Goal: Task Accomplishment & Management: Use online tool/utility

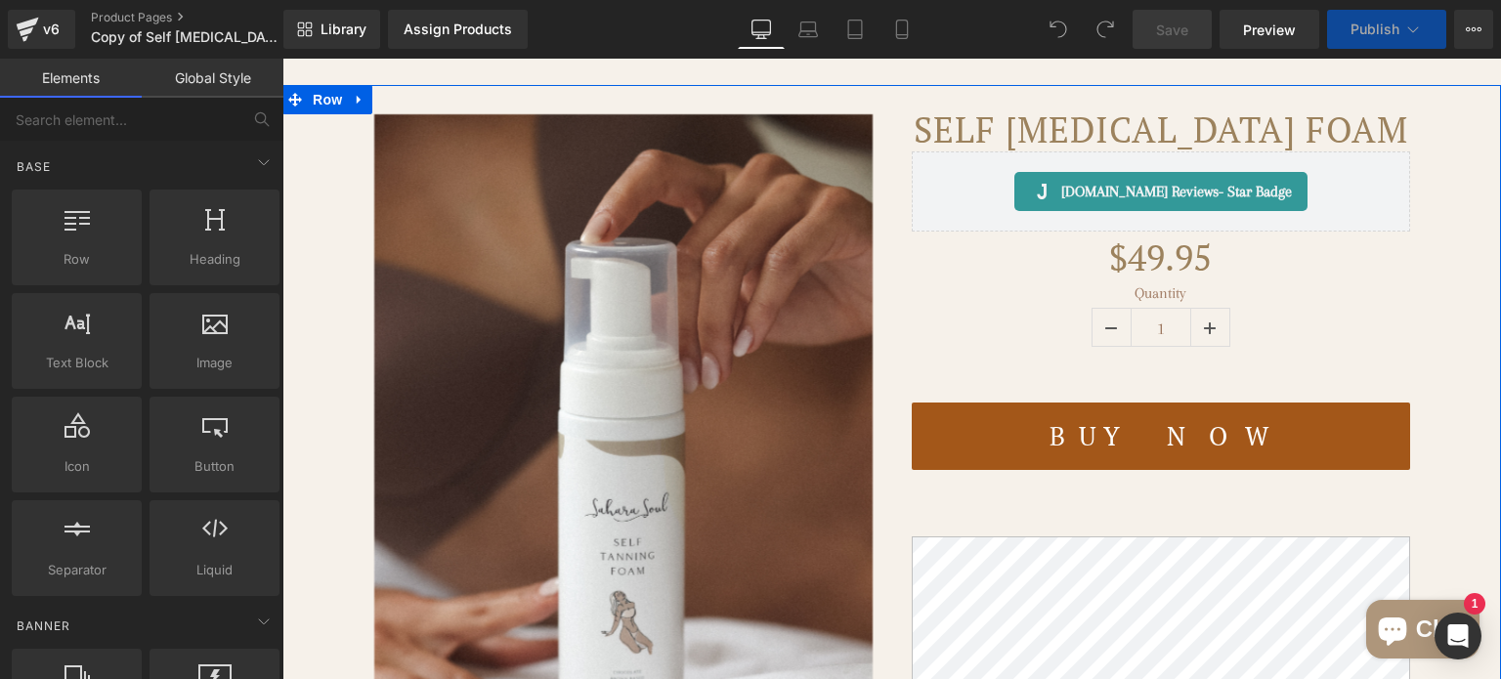
scroll to position [293, 0]
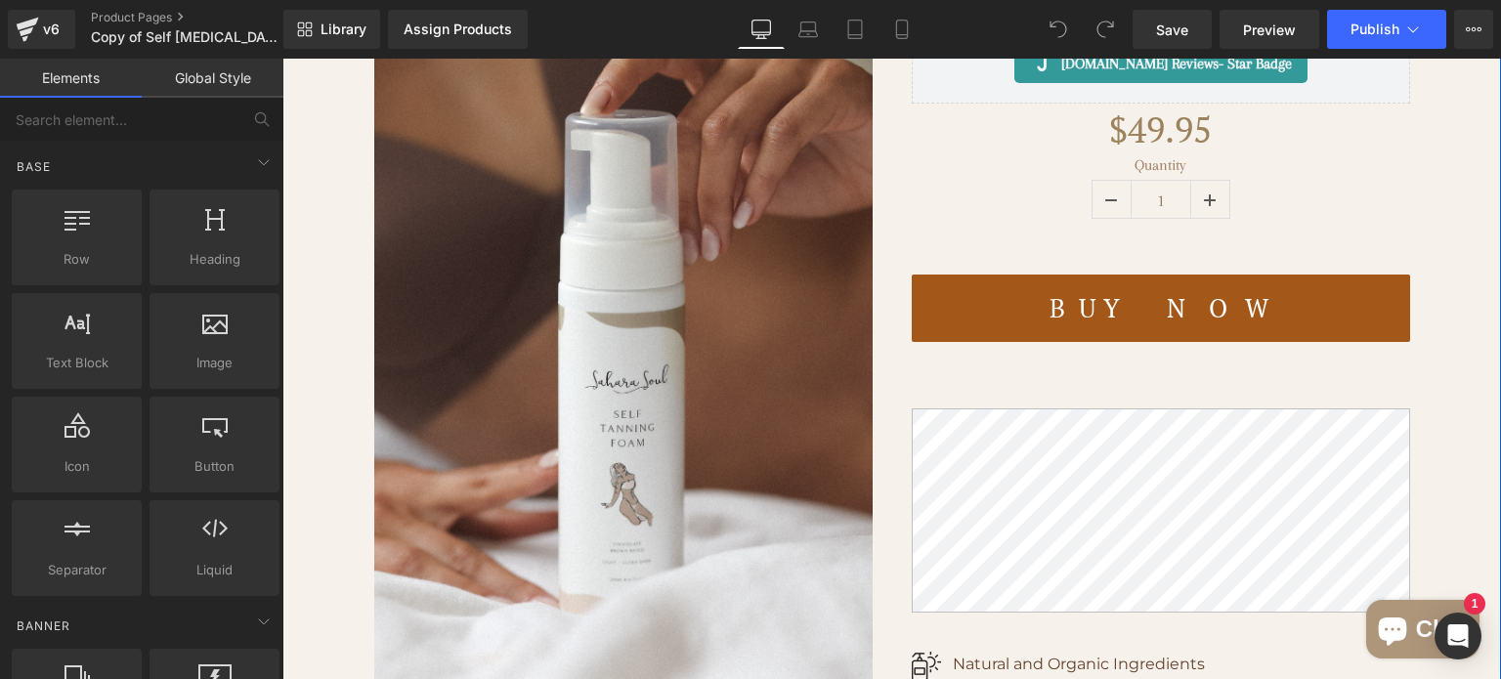
click at [687, 395] on img at bounding box center [623, 360] width 499 height 748
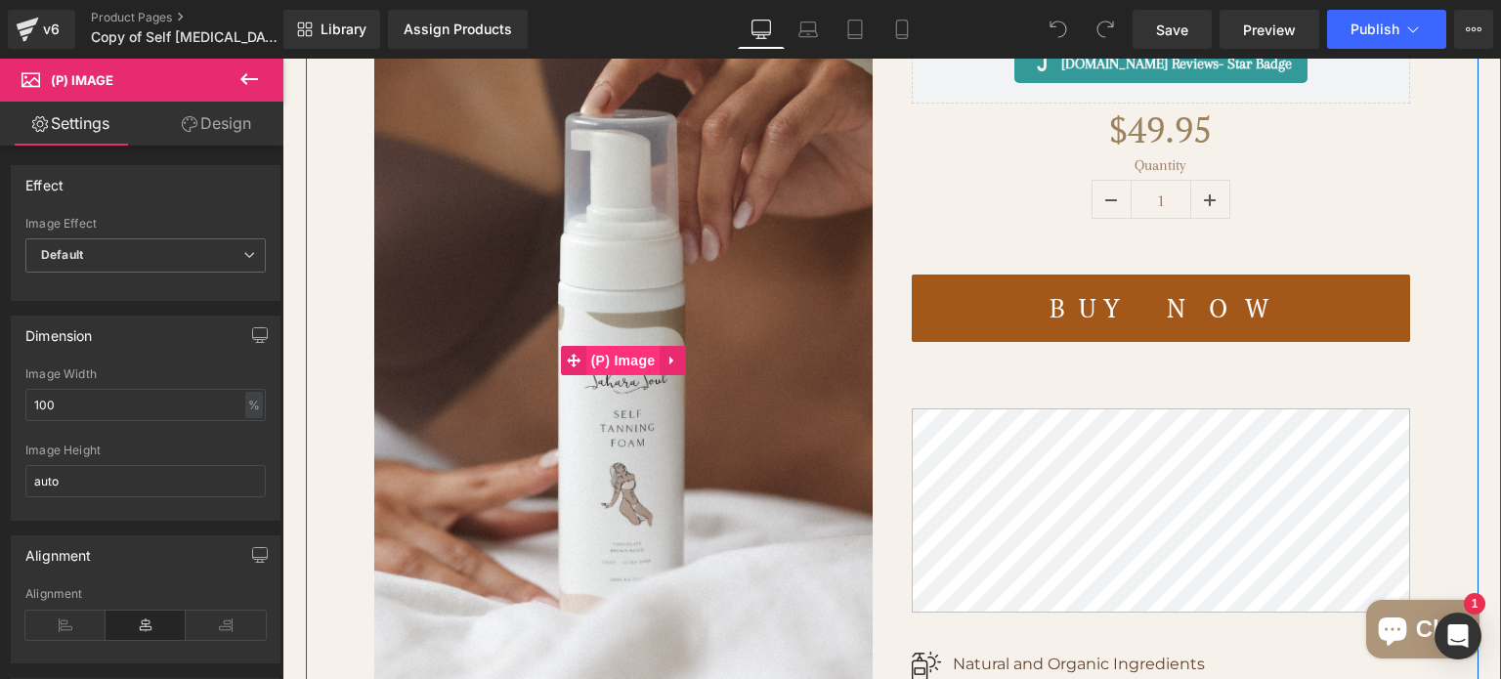
click at [596, 375] on span "(P) Image" at bounding box center [623, 360] width 74 height 29
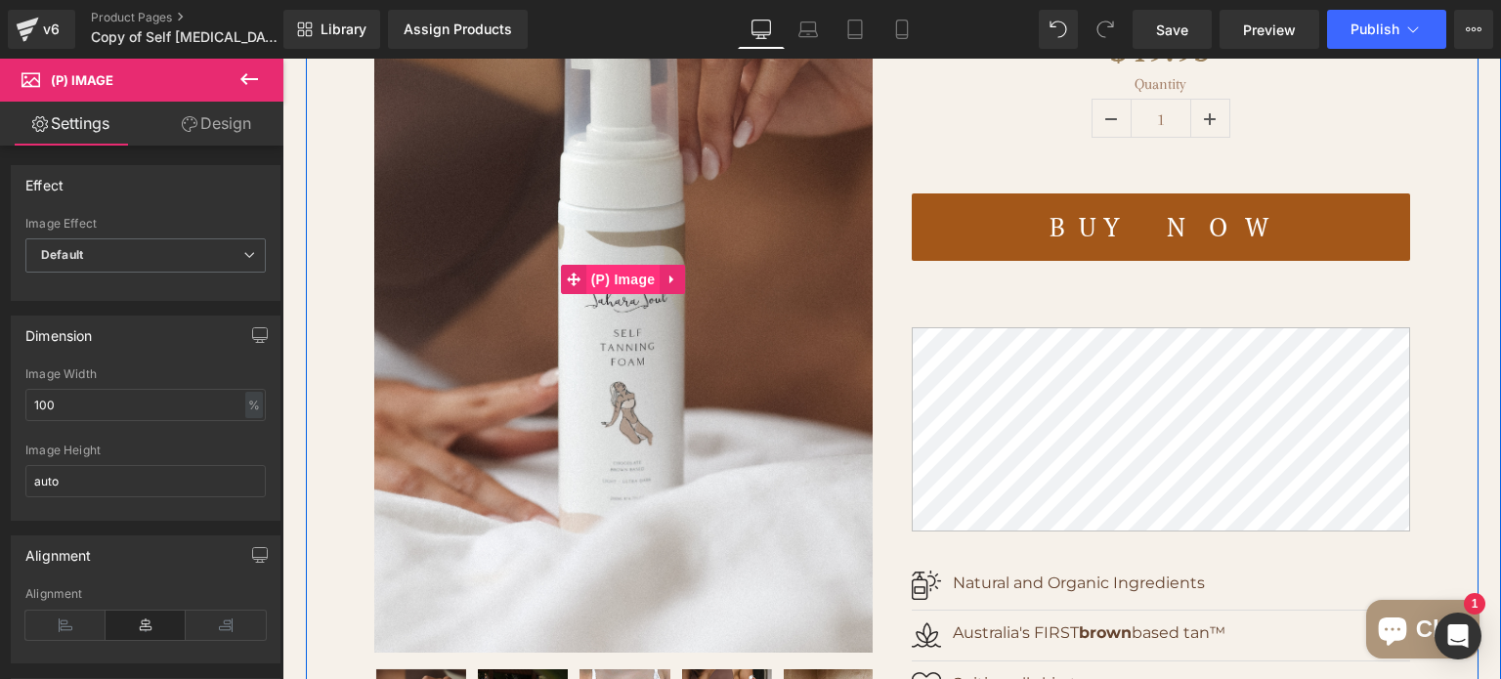
scroll to position [489, 0]
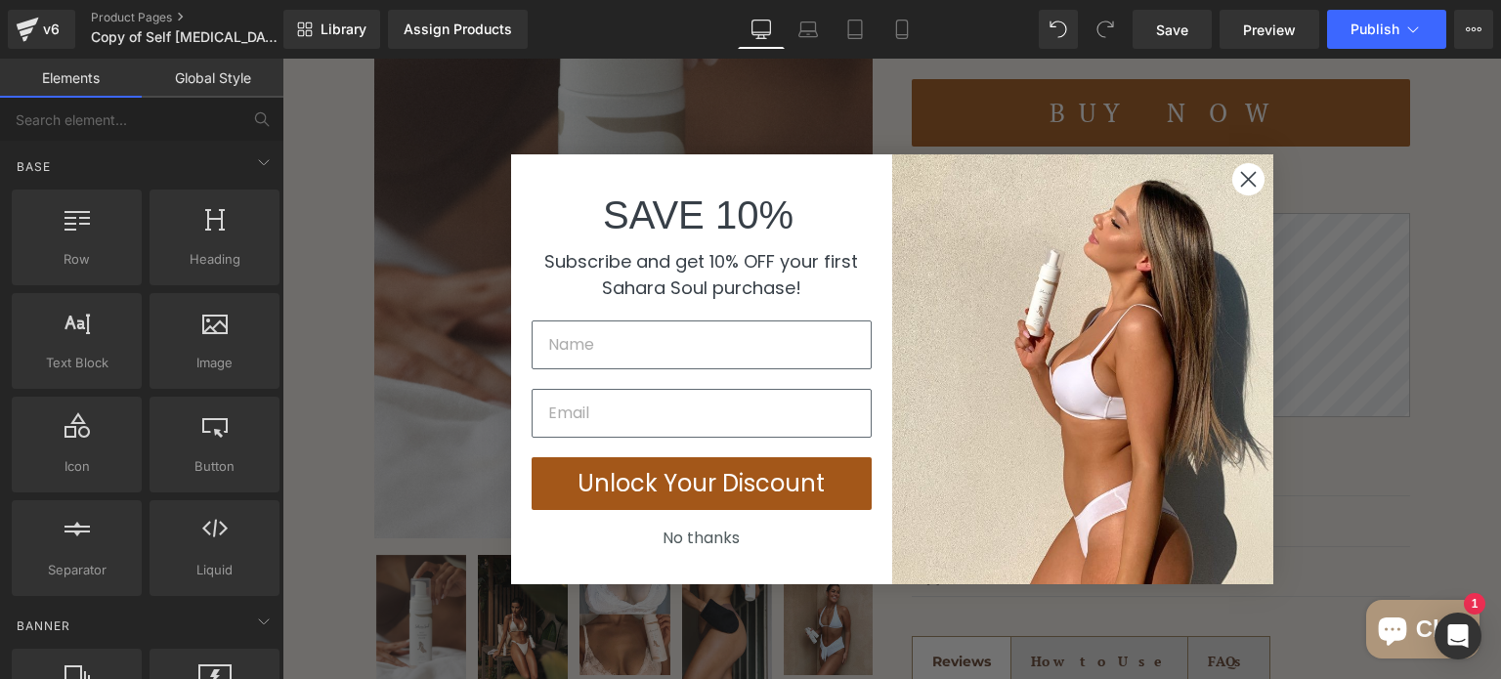
click at [1238, 188] on circle "Close dialog" at bounding box center [1248, 178] width 32 height 32
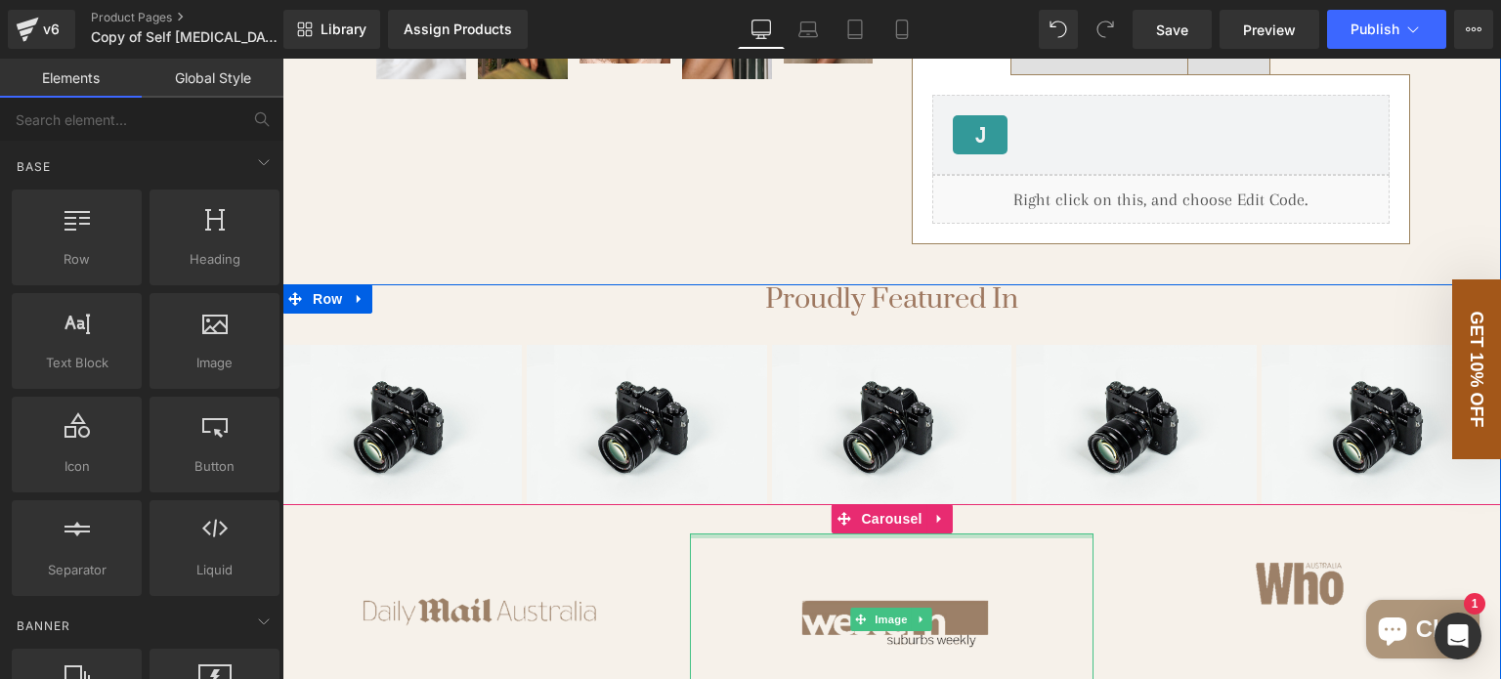
scroll to position [961, 0]
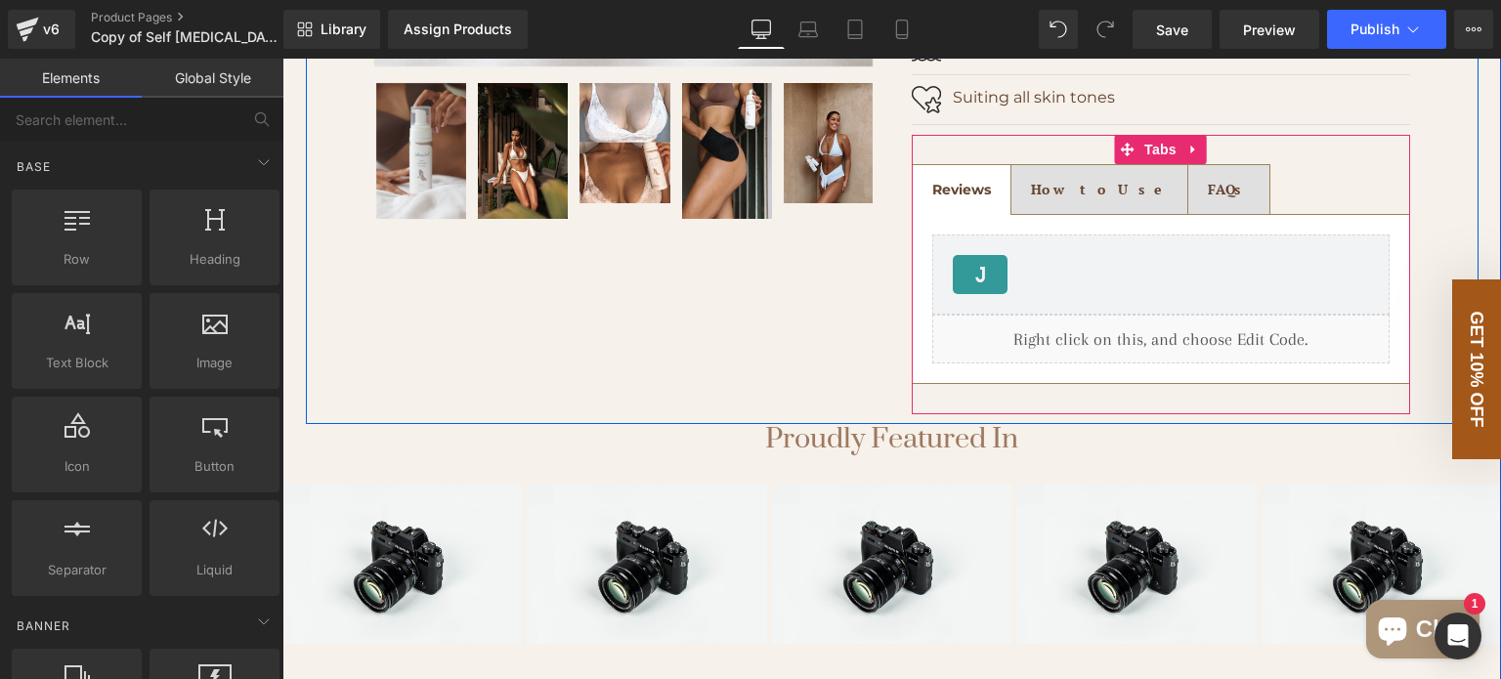
click at [1038, 198] on strong "How to Use" at bounding box center [1099, 189] width 137 height 19
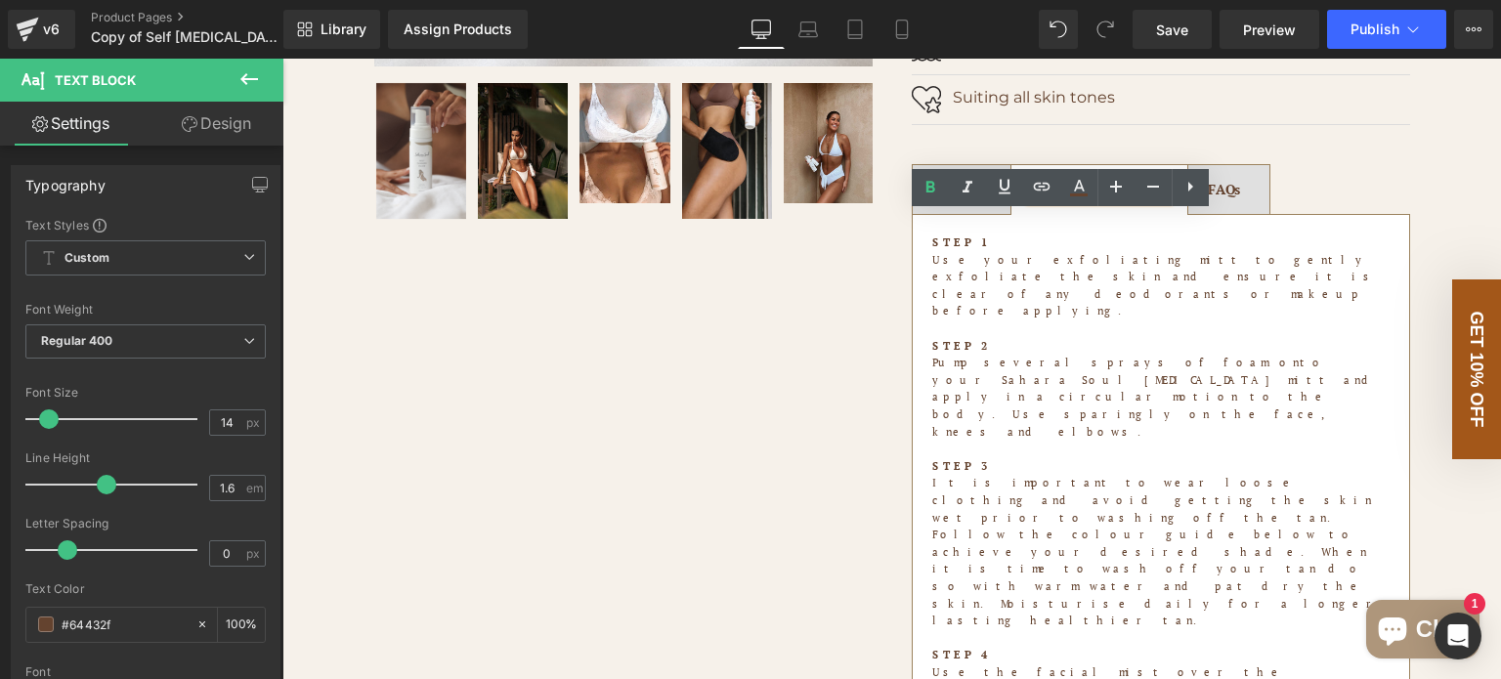
click at [282, 59] on div at bounding box center [282, 59] width 0 height 0
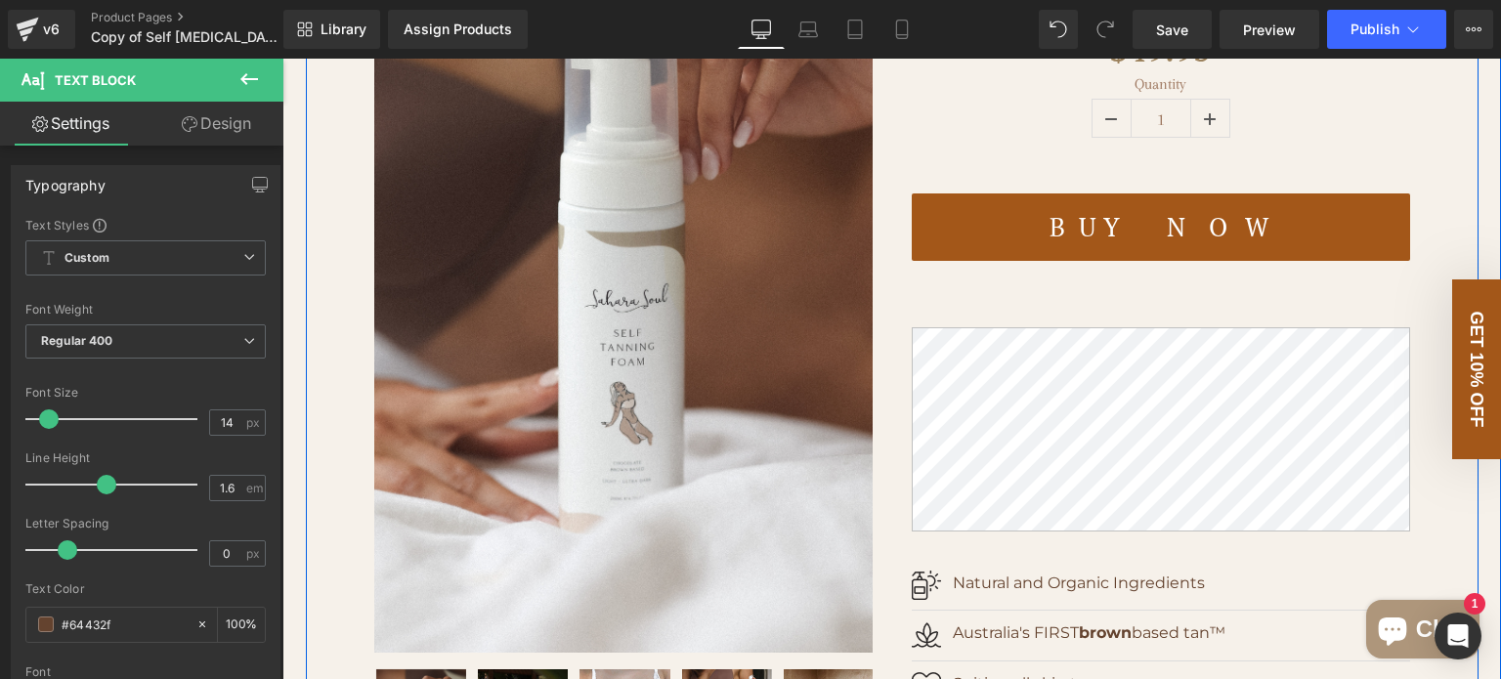
scroll to position [81, 0]
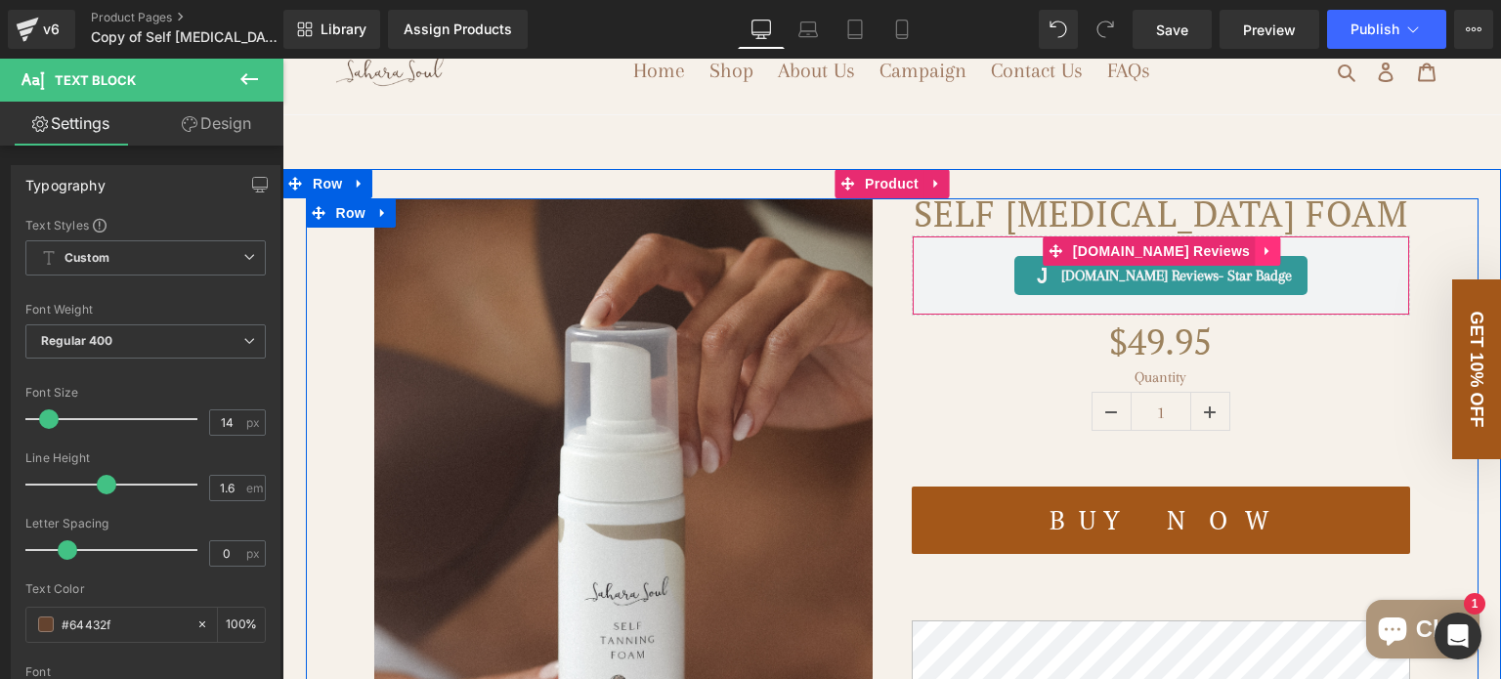
click at [1261, 259] on icon at bounding box center [1268, 251] width 14 height 15
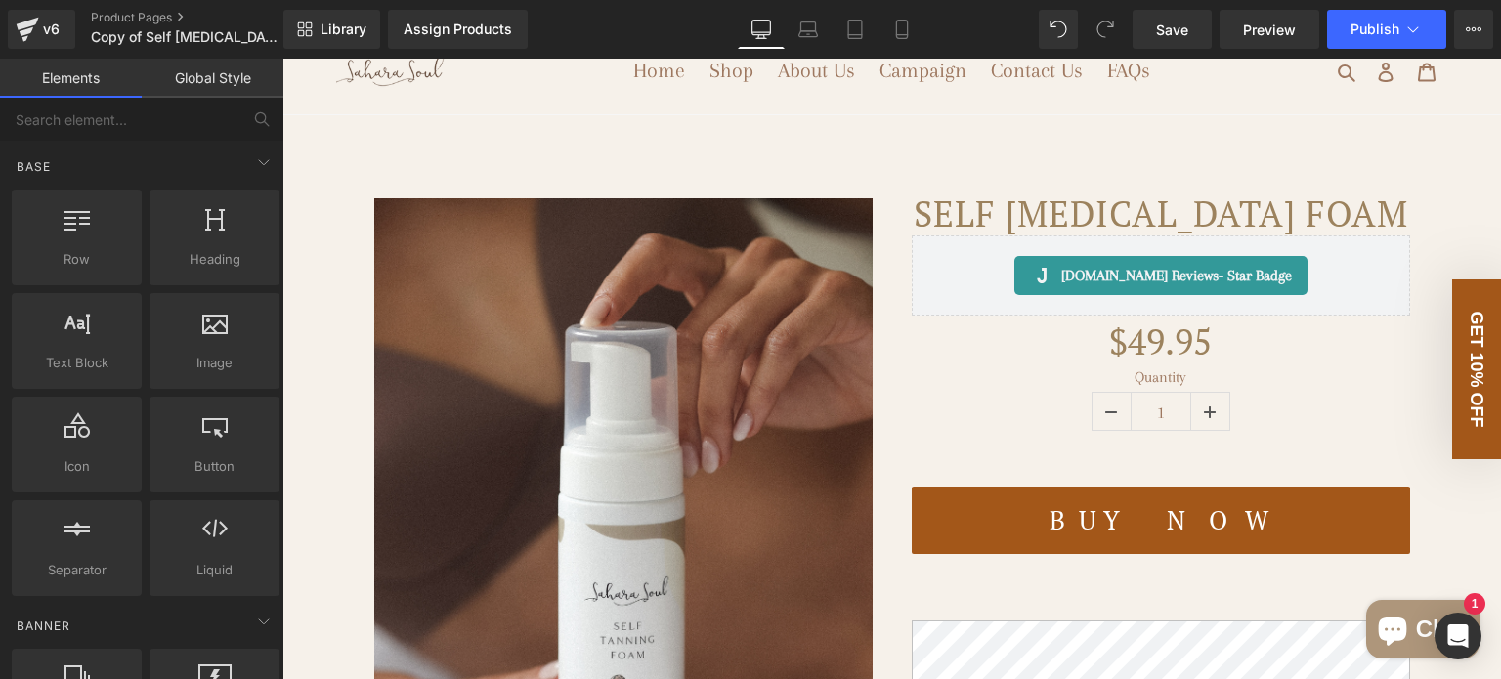
click at [1039, 114] on nav "Home Shop About Us Campaign Contact Us FAQs" at bounding box center [892, 70] width 556 height 87
click at [967, 72] on span "Campaign" at bounding box center [923, 71] width 87 height 24
click at [48, 21] on div "v6" at bounding box center [51, 29] width 24 height 25
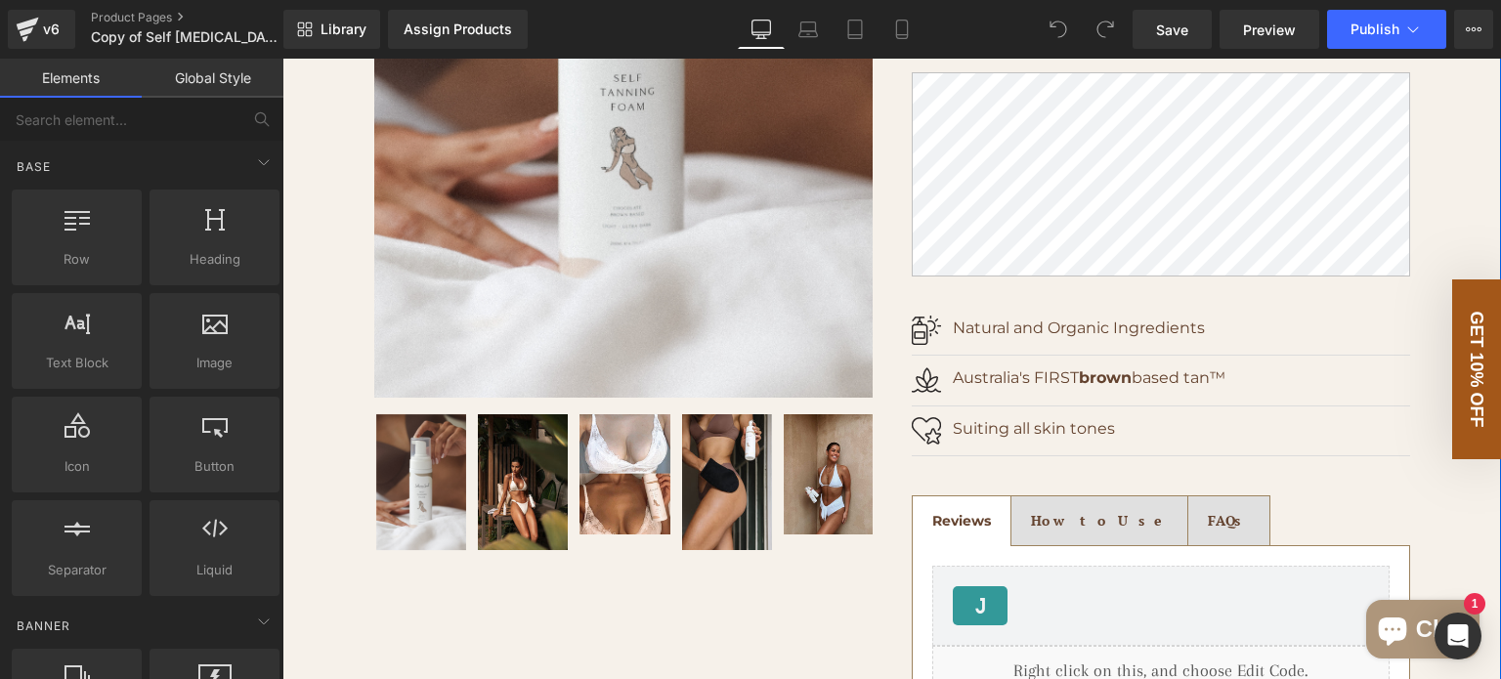
scroll to position [586, 0]
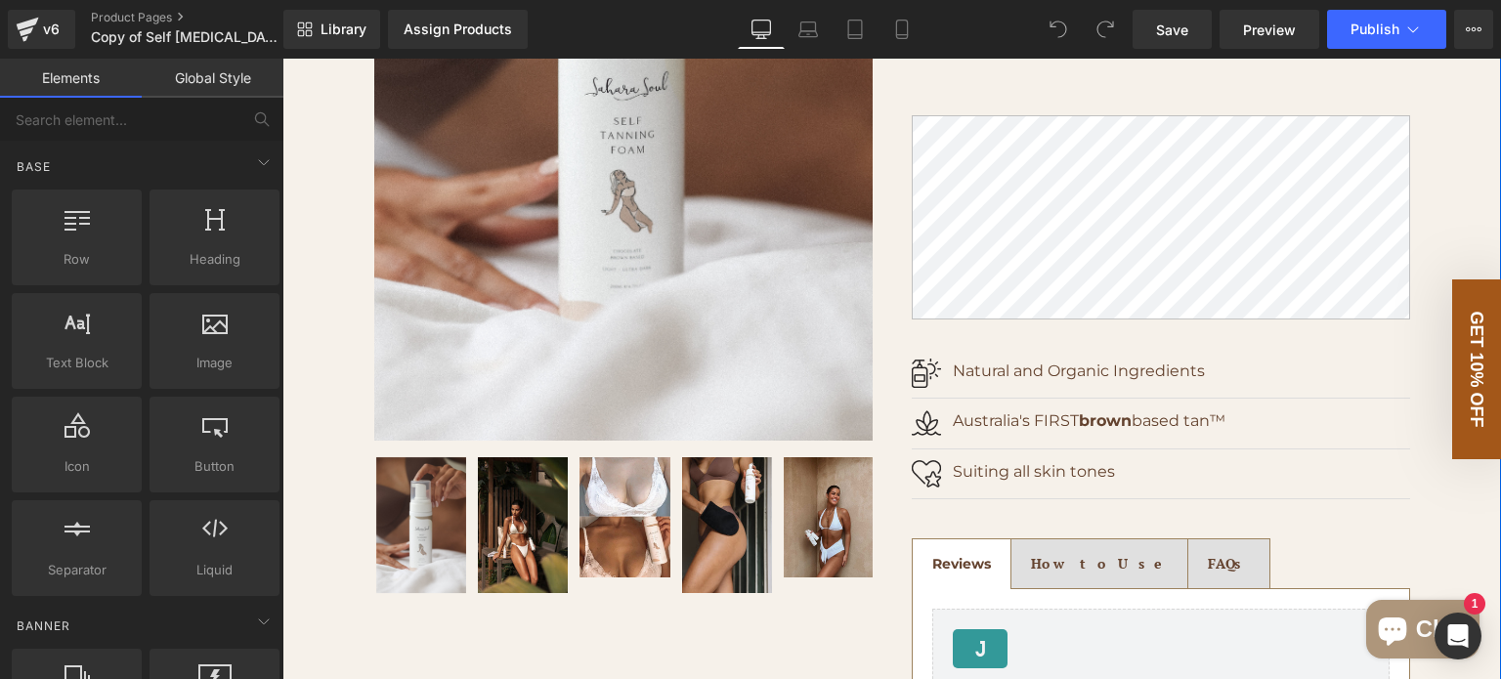
click at [1079, 269] on div "(P) Description" at bounding box center [1161, 220] width 499 height 211
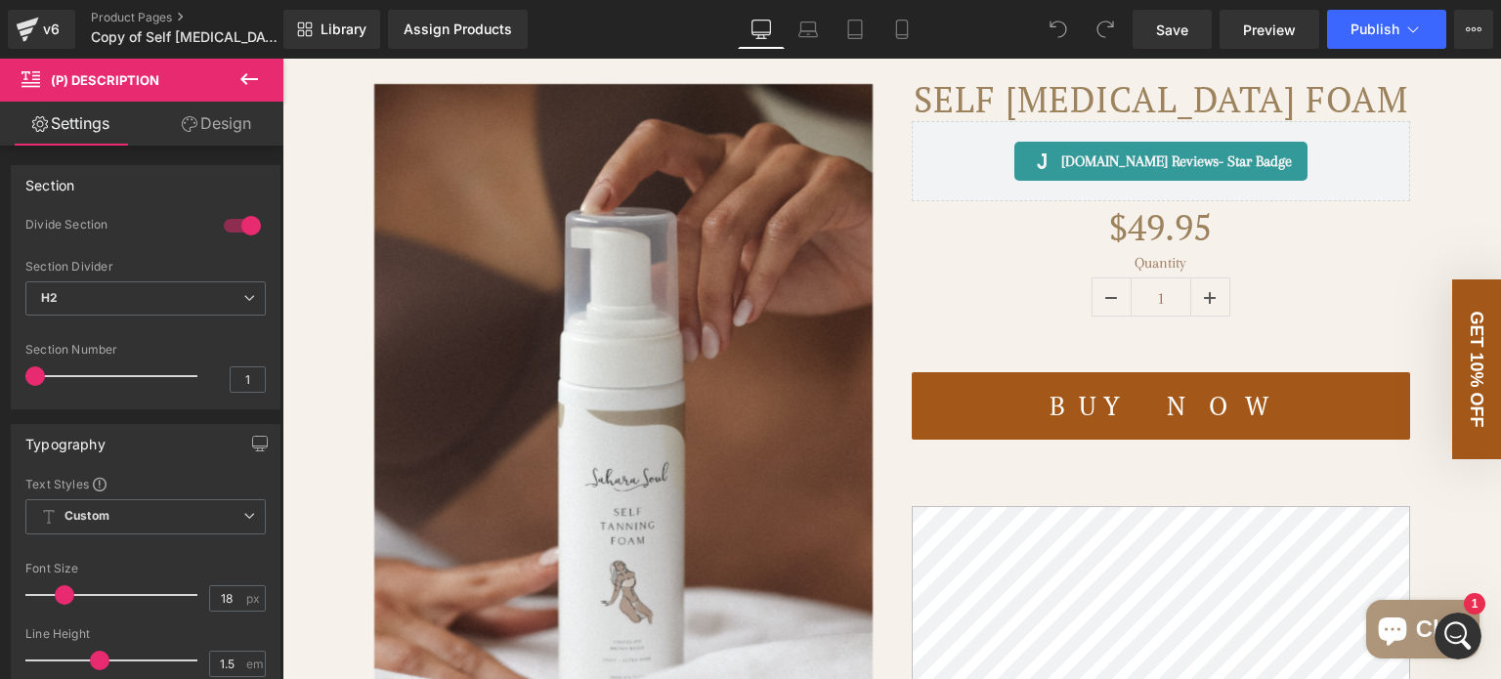
scroll to position [0, 0]
